Goal: Transaction & Acquisition: Purchase product/service

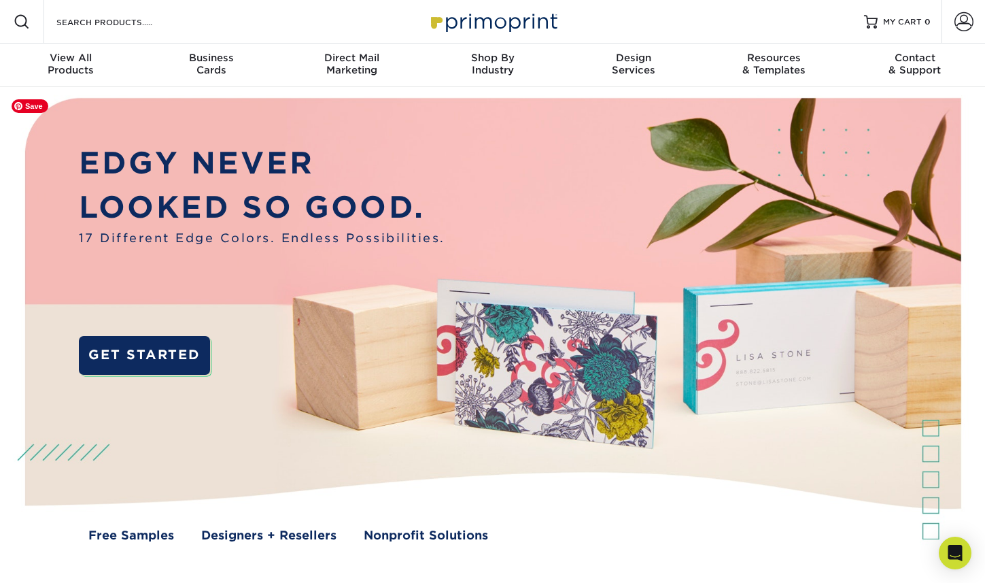
scroll to position [5, 0]
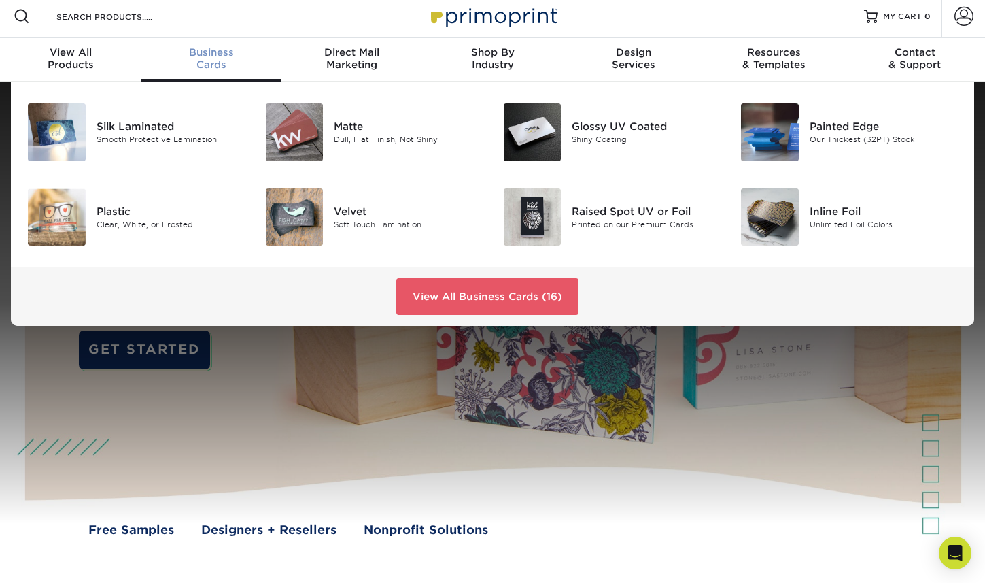
click at [197, 67] on div "Business Cards" at bounding box center [211, 58] width 141 height 24
click at [340, 246] on div "Velvet Soft Touch Lamination" at bounding box center [413, 217] width 158 height 58
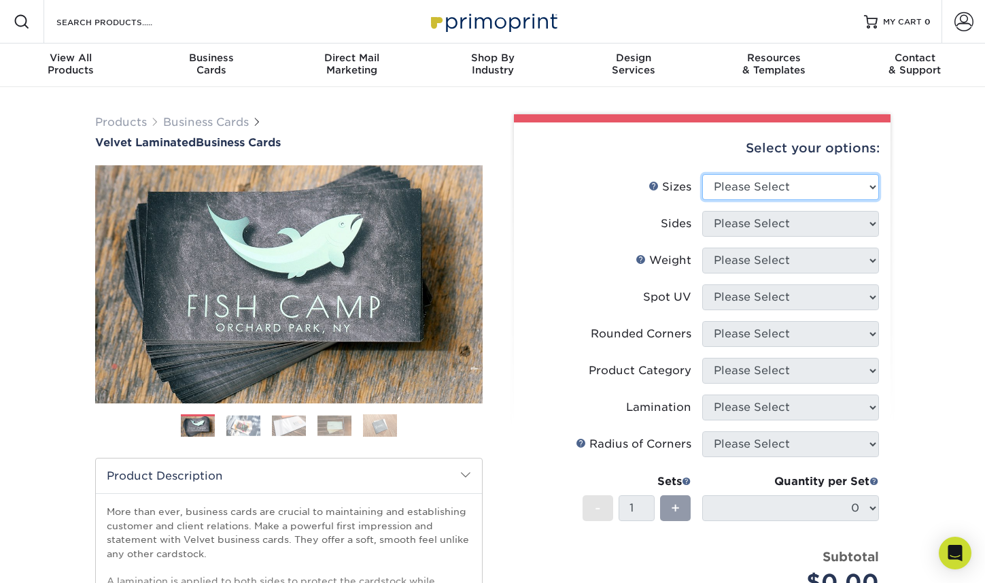
click at [721, 200] on select "Please Select 1.5" x 3.5" - Mini 1.75" x 3.5" - Mini 2" x 2" - Square 2" x 3" -…" at bounding box center [790, 187] width 177 height 26
click at [702, 184] on select "Please Select 1.5" x 3.5" - Mini 1.75" x 3.5" - Mini 2" x 2" - Square 2" x 3" -…" at bounding box center [790, 187] width 177 height 26
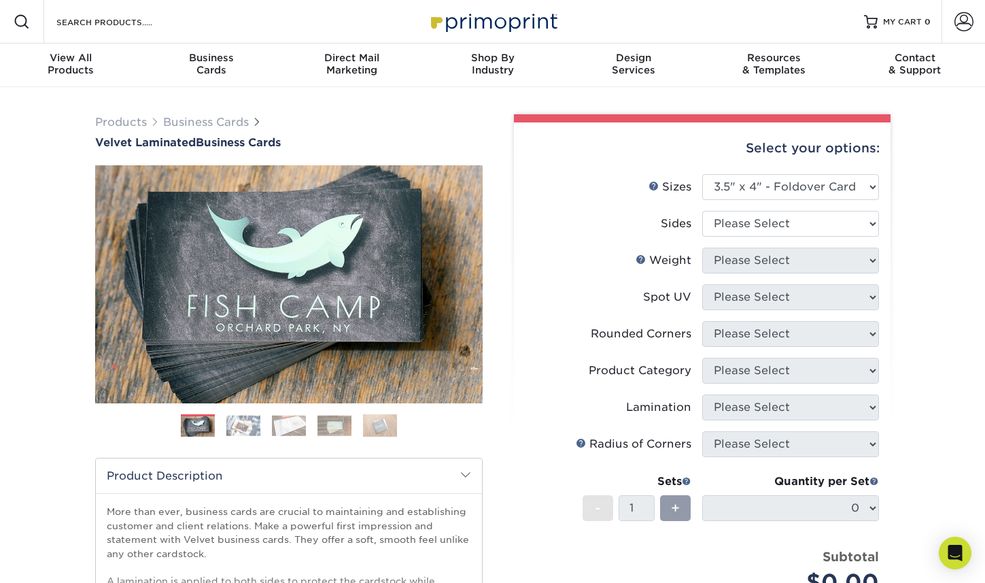
click at [248, 428] on img at bounding box center [243, 425] width 34 height 21
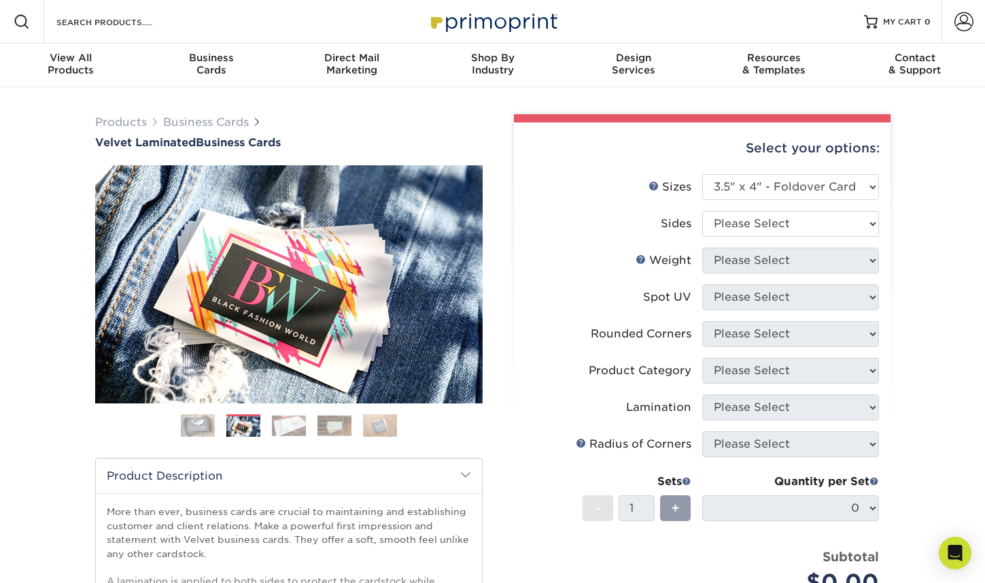
click at [273, 432] on img at bounding box center [289, 425] width 34 height 21
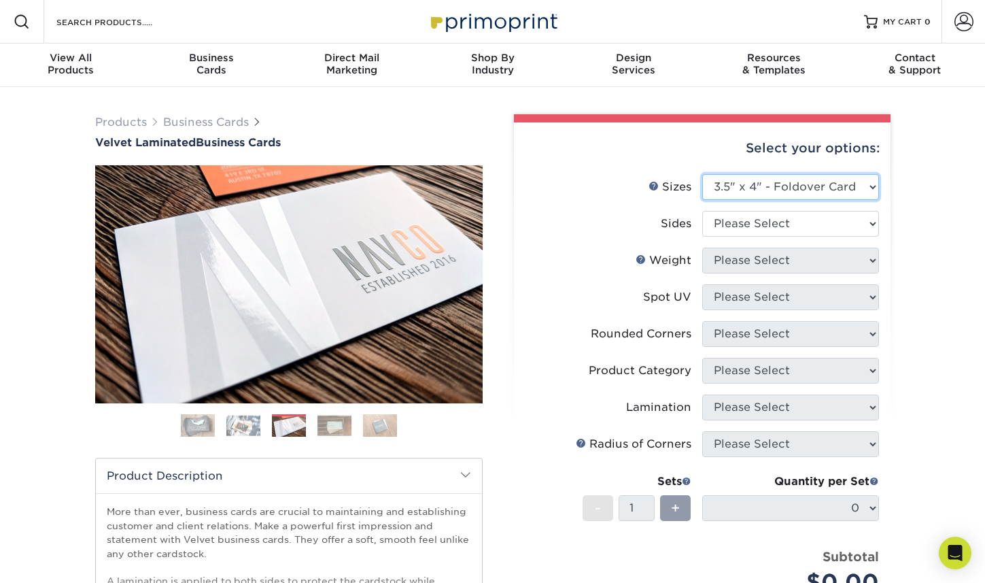
click at [736, 199] on select "Please Select 1.5" x 3.5" - Mini 1.75" x 3.5" - Mini 2" x 2" - Square 2" x 3" -…" at bounding box center [790, 187] width 177 height 26
select select "2.00x3.50"
click at [702, 184] on select "Please Select 1.5" x 3.5" - Mini 1.75" x 3.5" - Mini 2" x 2" - Square 2" x 3" -…" at bounding box center [790, 187] width 177 height 26
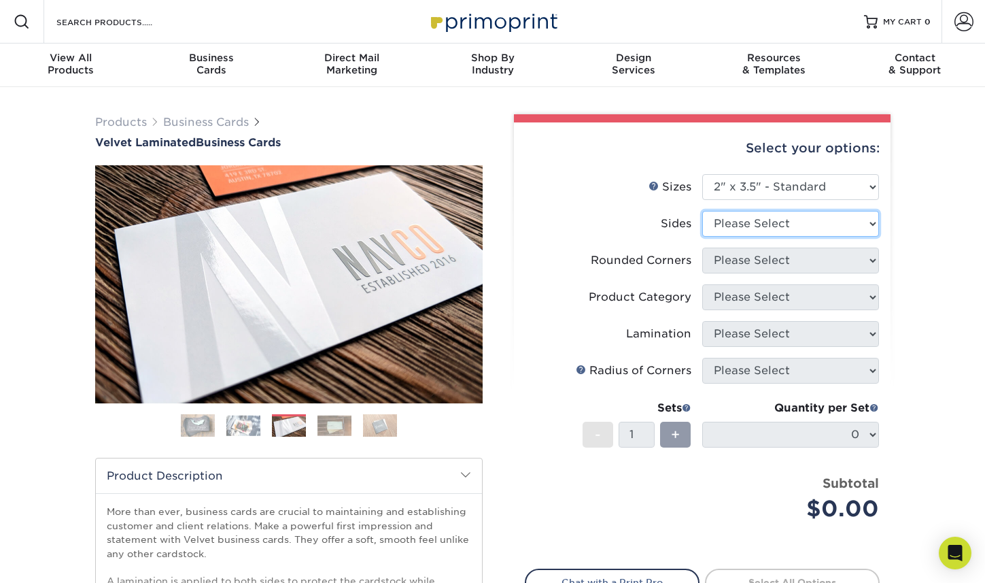
click at [783, 237] on select "Please Select Print Both Sides Print Front Only" at bounding box center [790, 224] width 177 height 26
select select "13abbda7-1d64-4f25-8bb2-c179b224825d"
click at [702, 223] on select "Please Select Print Both Sides Print Front Only" at bounding box center [790, 224] width 177 height 26
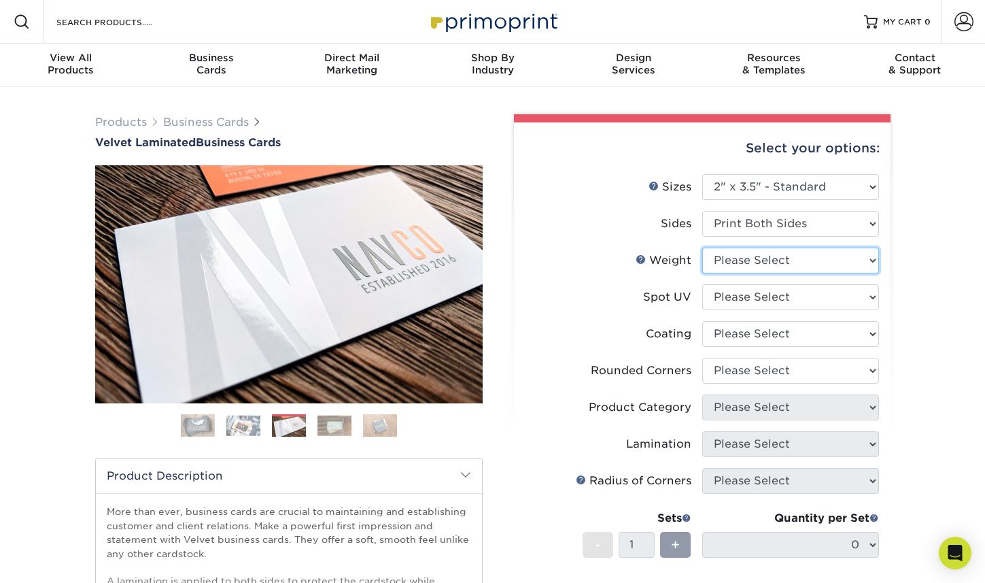
click at [785, 273] on select "Please Select 16PT" at bounding box center [790, 261] width 177 height 26
select select "16PT"
click at [702, 262] on select "Please Select 16PT" at bounding box center [790, 261] width 177 height 26
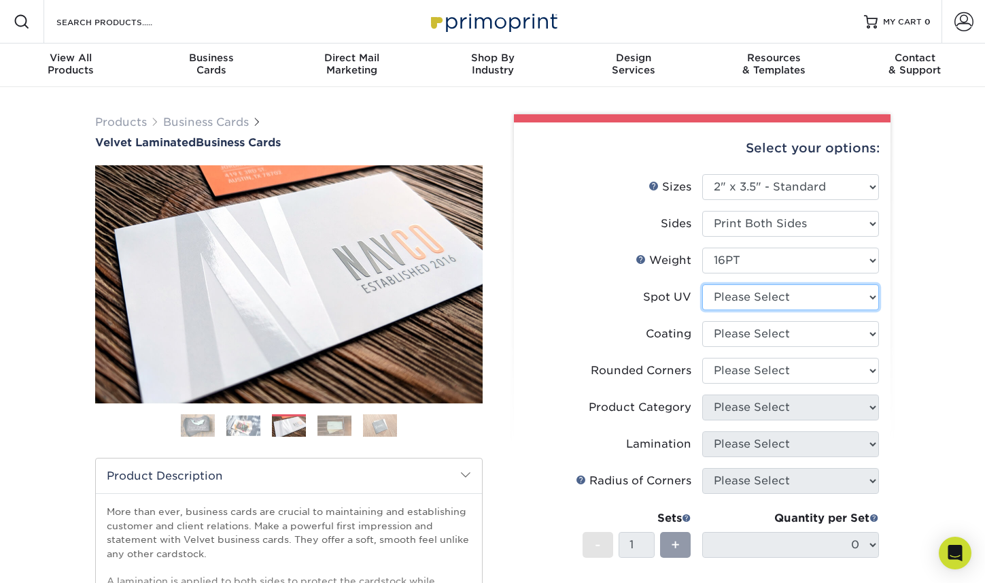
click at [782, 310] on select "Please Select No Spot UV Front and Back (Both Sides) Front Only Back Only" at bounding box center [790, 297] width 177 height 26
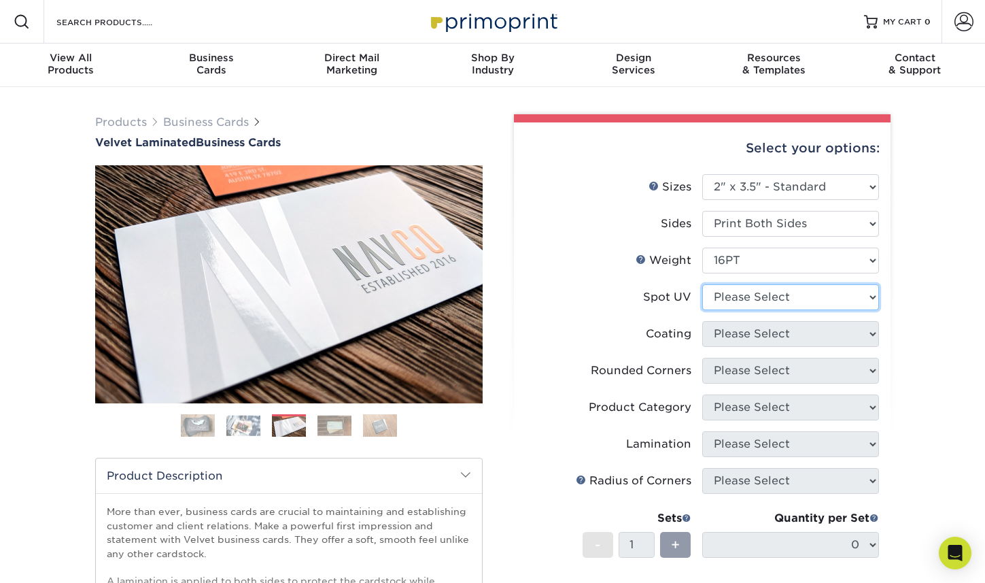
select select "1"
click at [702, 301] on select "Please Select No Spot UV Front and Back (Both Sides) Front Only Back Only" at bounding box center [790, 297] width 177 height 26
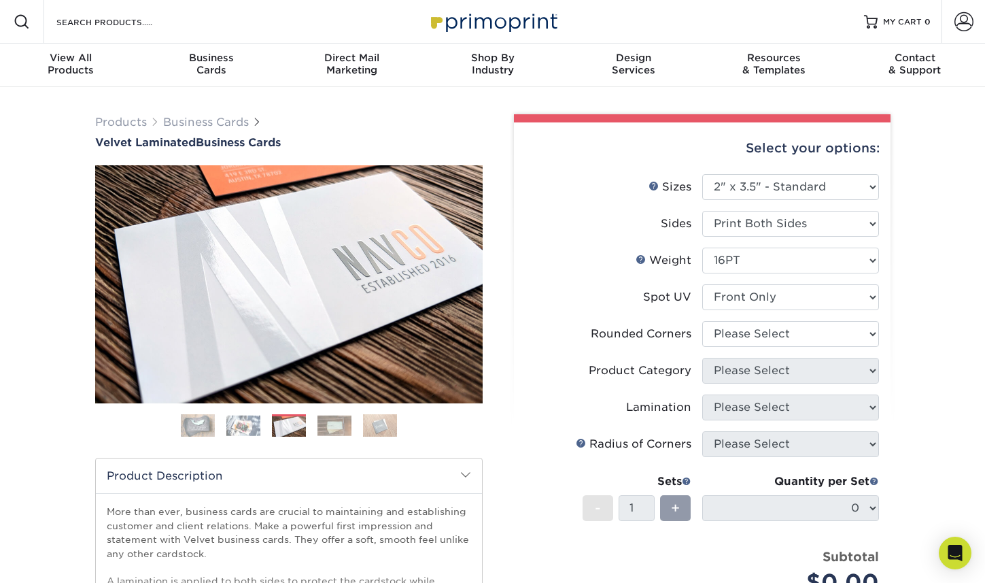
scroll to position [11, 0]
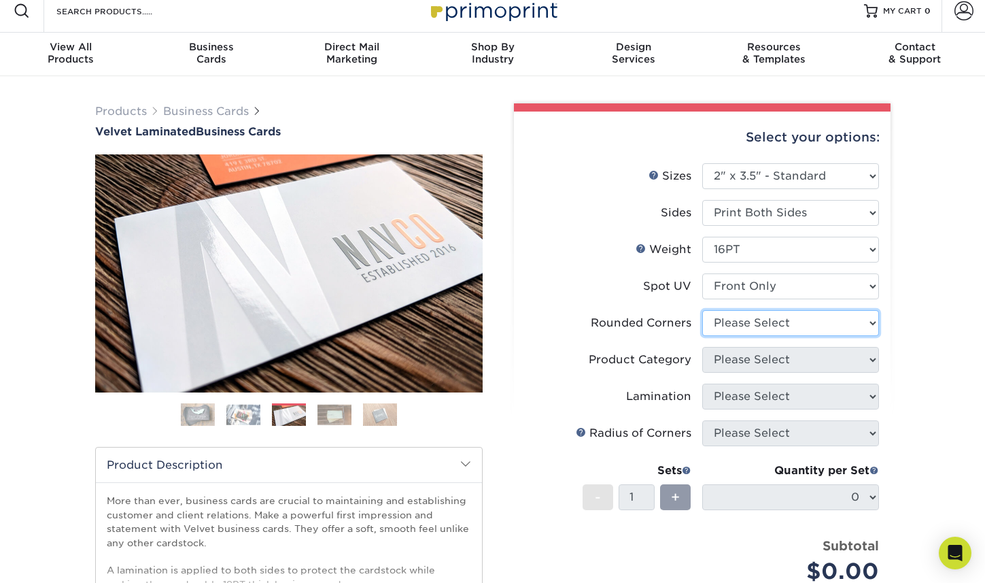
click at [798, 336] on select "Please Select Yes - Round 2 Corners Yes - Round 4 Corners No" at bounding box center [790, 323] width 177 height 26
select select "76a3b848-63b4-4449-aad1-d9e81d5a60f5"
click at [702, 329] on select "Please Select Yes - Round 2 Corners Yes - Round 4 Corners No" at bounding box center [790, 323] width 177 height 26
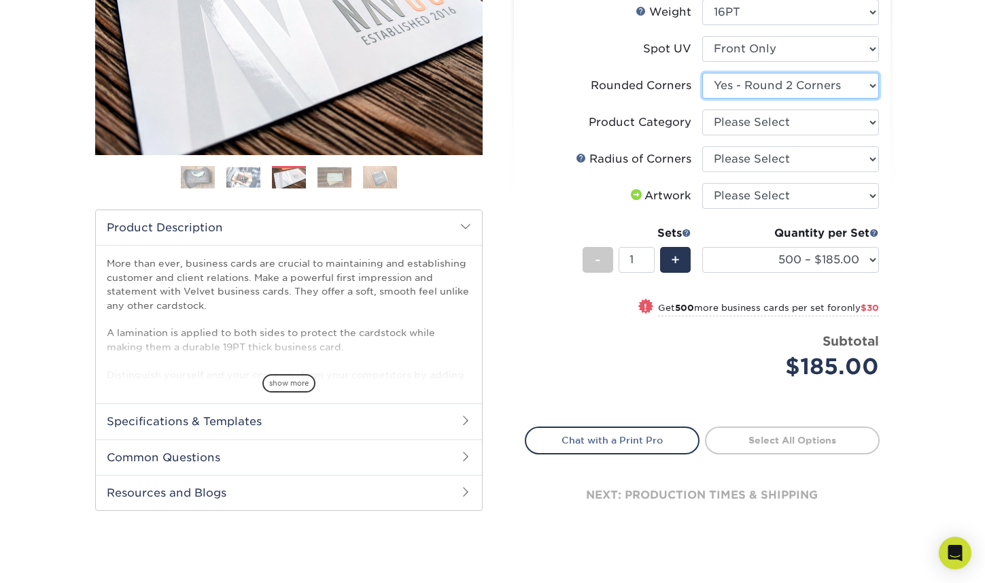
scroll to position [253, 0]
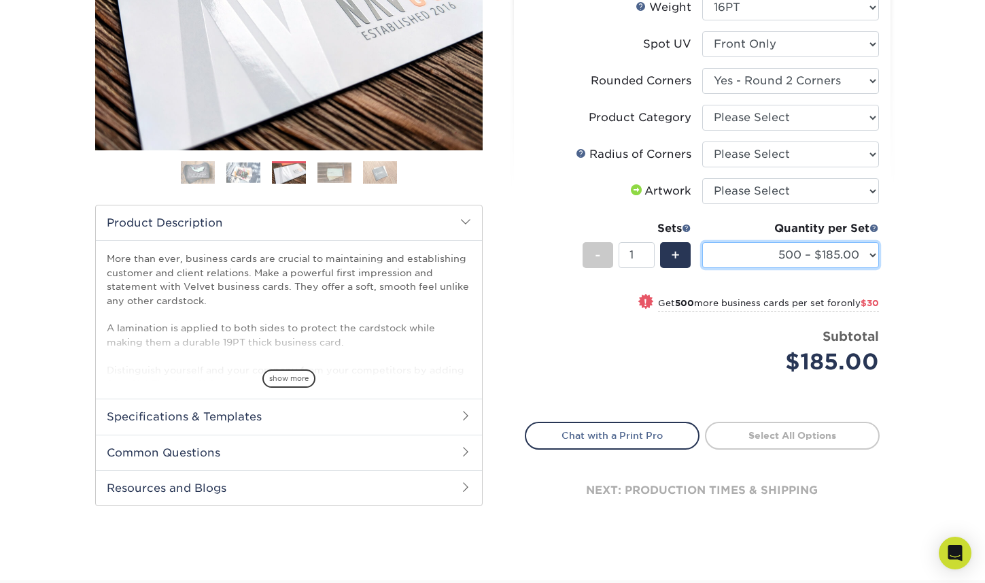
click at [857, 268] on select "500 – $185.00 1000 – $215.00 2500 – $518.00 5000 – $869.00 10000 – $1557.00" at bounding box center [790, 255] width 177 height 26
click at [862, 268] on select "500 – $185.00 1000 – $215.00 2500 – $518.00 5000 – $869.00 10000 – $1557.00" at bounding box center [790, 255] width 177 height 26
click at [702, 268] on select "500 – $185.00 1000 – $215.00 2500 – $518.00 5000 – $869.00 10000 – $1557.00" at bounding box center [790, 255] width 177 height 26
click at [861, 268] on select "500 – $185.00 1000 – $215.00 2500 – $518.00 5000 – $869.00 10000 – $1557.00" at bounding box center [790, 255] width 177 height 26
select select "500 – $185.00"
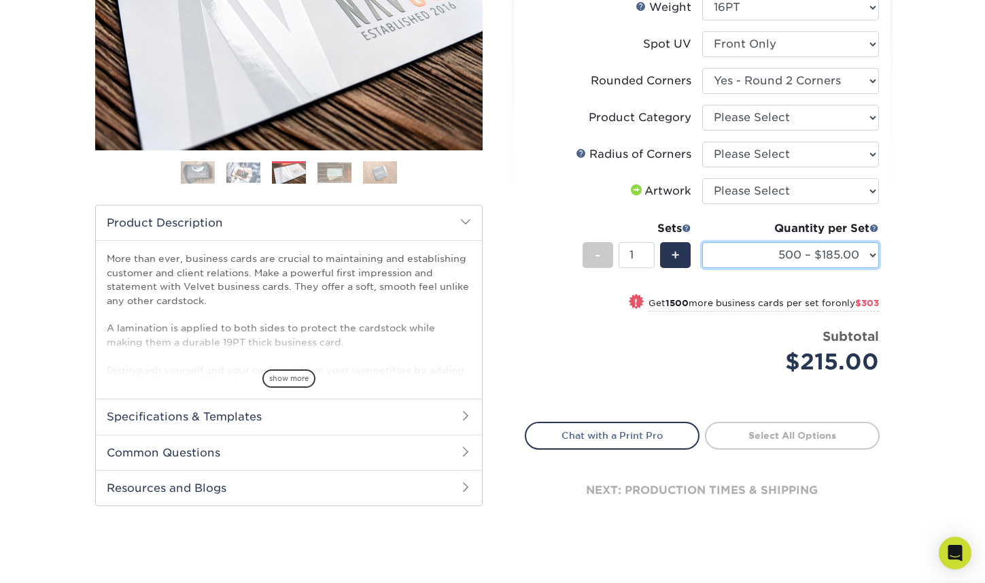
click at [702, 268] on select "500 – $185.00 1000 – $215.00 2500 – $518.00 5000 – $869.00 10000 – $1557.00" at bounding box center [790, 255] width 177 height 26
click at [397, 416] on h2 "Specifications & Templates" at bounding box center [289, 415] width 386 height 35
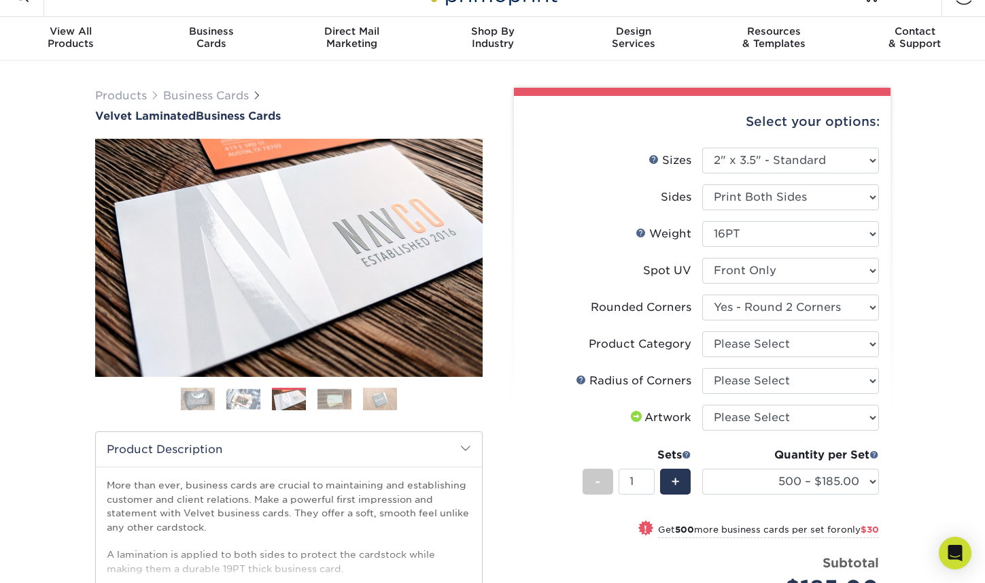
scroll to position [0, 0]
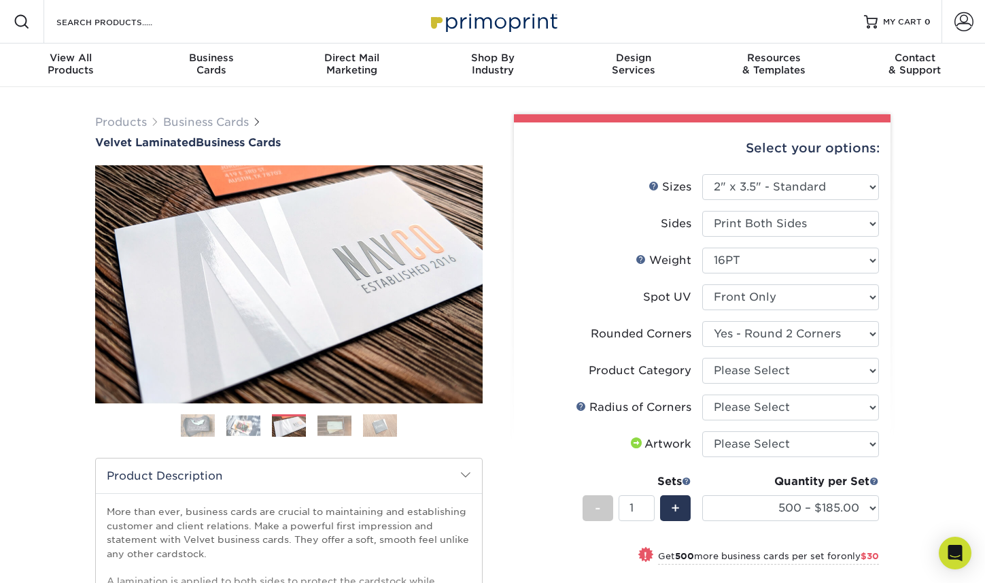
click at [329, 431] on img at bounding box center [335, 425] width 34 height 21
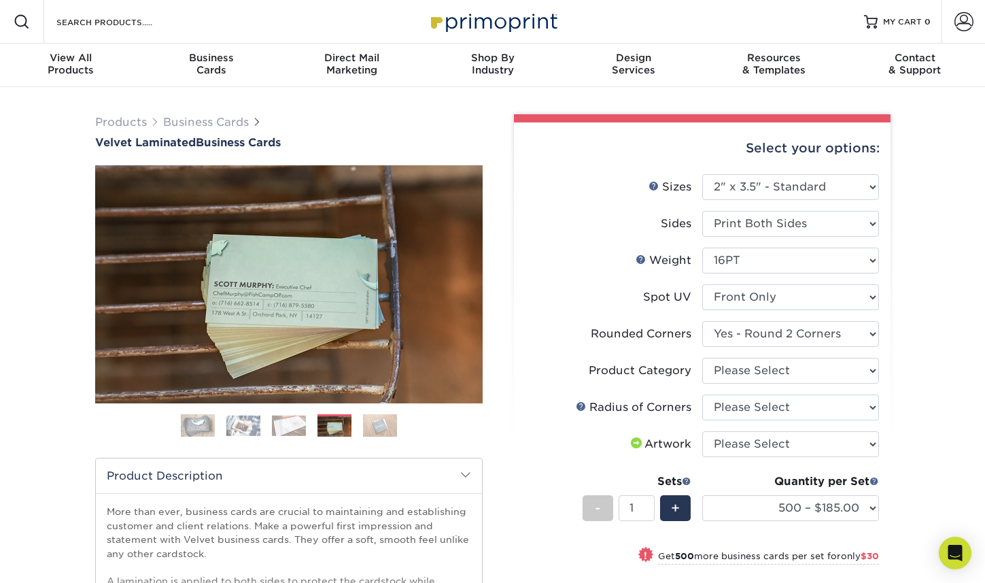
click at [372, 437] on img at bounding box center [380, 425] width 34 height 24
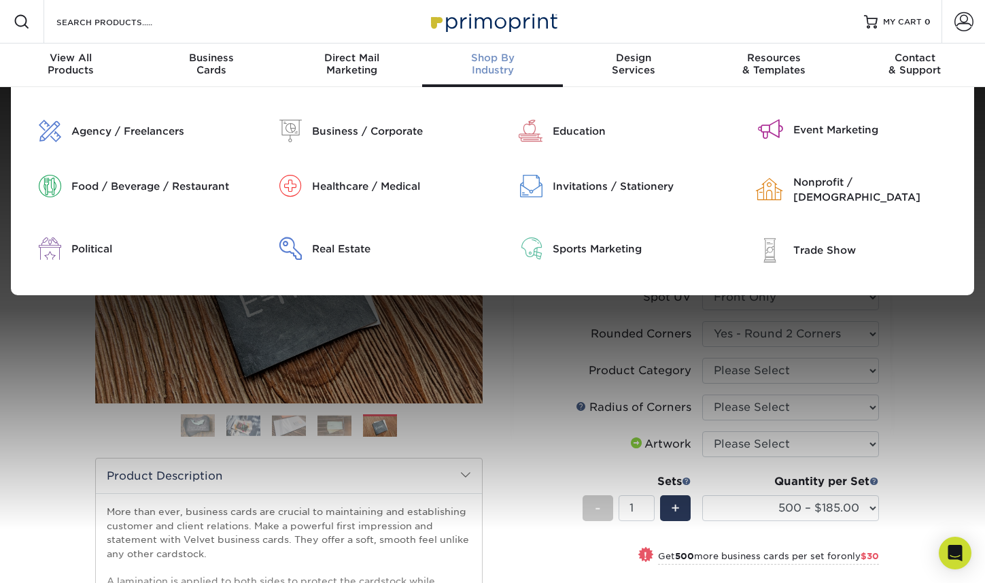
click at [497, 72] on div "Shop By Industry" at bounding box center [492, 64] width 141 height 24
click at [369, 129] on div "Business / Corporate" at bounding box center [402, 131] width 181 height 22
